Goal: Check status: Check status

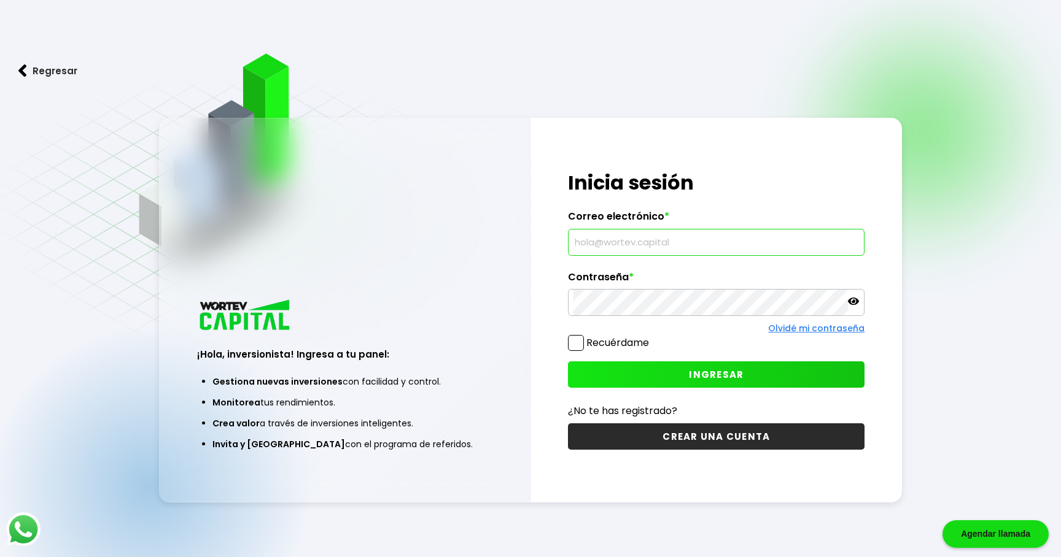
click at [638, 246] on input "text" at bounding box center [715, 243] width 285 height 26
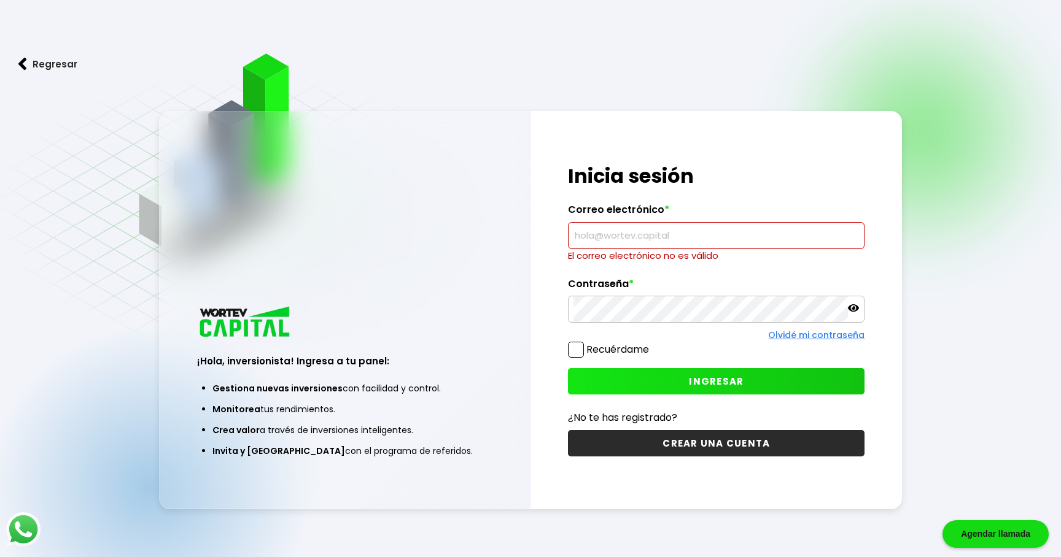
type input "[PERSON_NAME][EMAIL_ADDRESS][DOMAIN_NAME]"
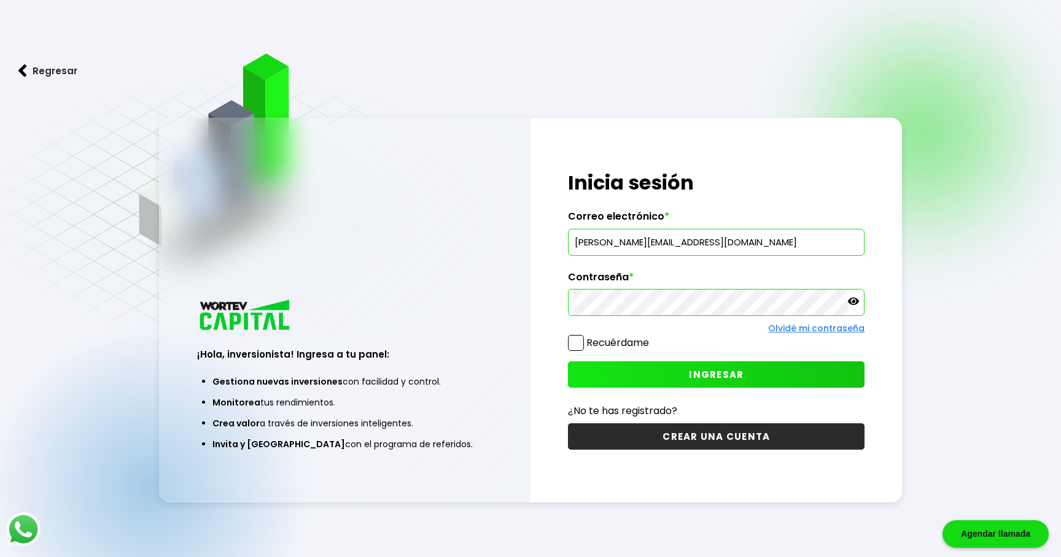
click at [582, 346] on span at bounding box center [576, 343] width 16 height 16
click at [651, 337] on input "Recuérdame" at bounding box center [651, 337] width 0 height 0
click at [666, 376] on button "INGRESAR" at bounding box center [716, 375] width 296 height 26
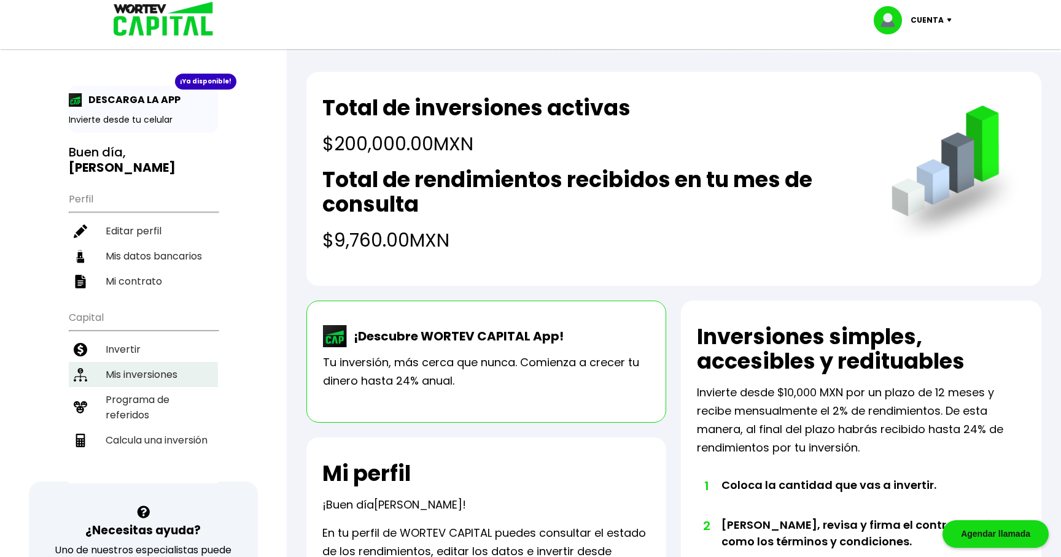
click at [146, 374] on li "Mis inversiones" at bounding box center [143, 374] width 149 height 25
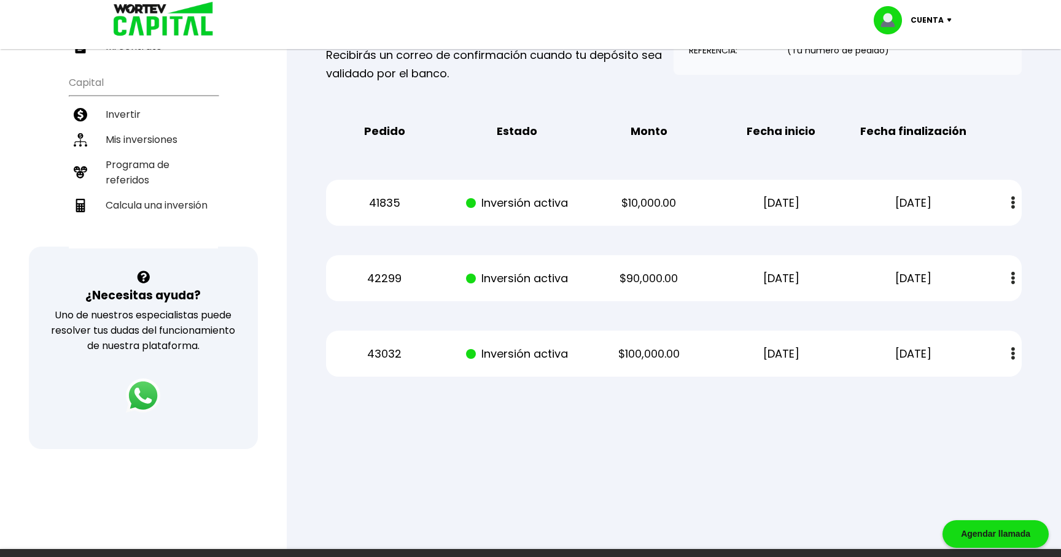
scroll to position [234, 0]
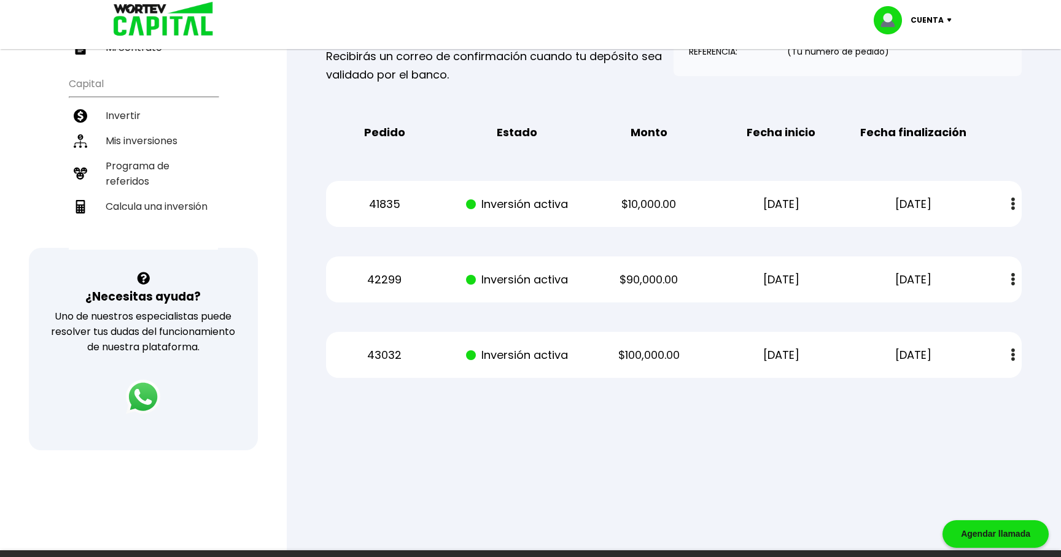
click at [1011, 199] on img at bounding box center [1013, 204] width 4 height 13
click at [948, 141] on div "Pedido Estado Monto Fecha inicio Fecha finalización" at bounding box center [673, 133] width 695 height 38
click at [1004, 136] on div "Pedido Estado Monto Fecha inicio Fecha finalización" at bounding box center [673, 133] width 695 height 38
click at [1020, 172] on div "Mis inversiones Como inversionista activo de WORTEV CAPITAL, apoyas el crecimie…" at bounding box center [673, 138] width 735 height 517
click at [1023, 262] on div "Mis inversiones Como inversionista activo de WORTEV CAPITAL, apoyas el crecimie…" at bounding box center [673, 138] width 735 height 517
